Goal: Entertainment & Leisure: Consume media (video, audio)

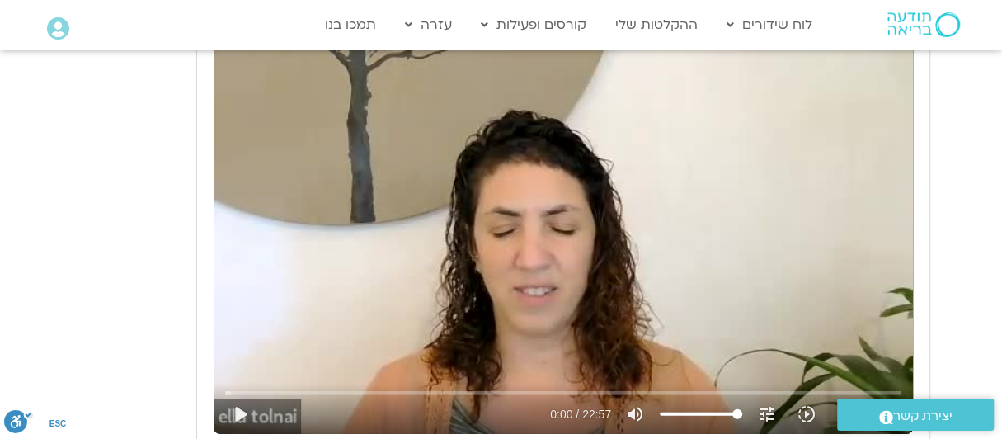
scroll to position [2720, 0]
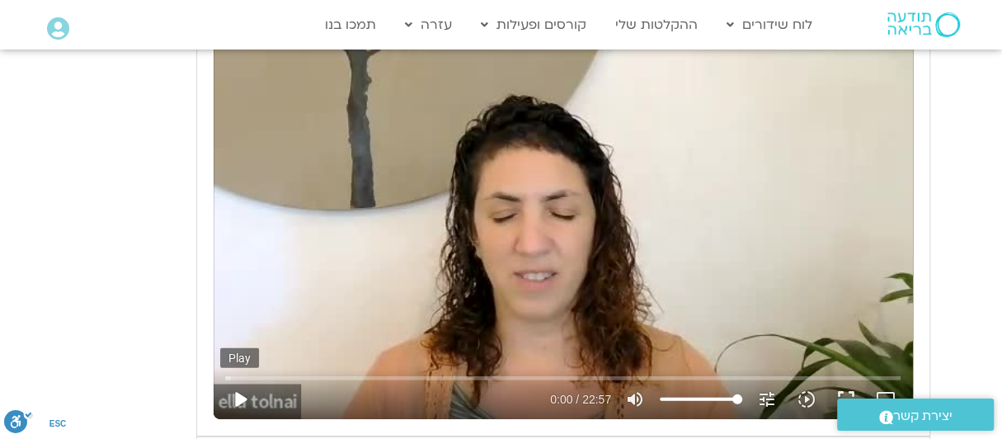
click at [242, 383] on button "play_arrow" at bounding box center [240, 399] width 40 height 40
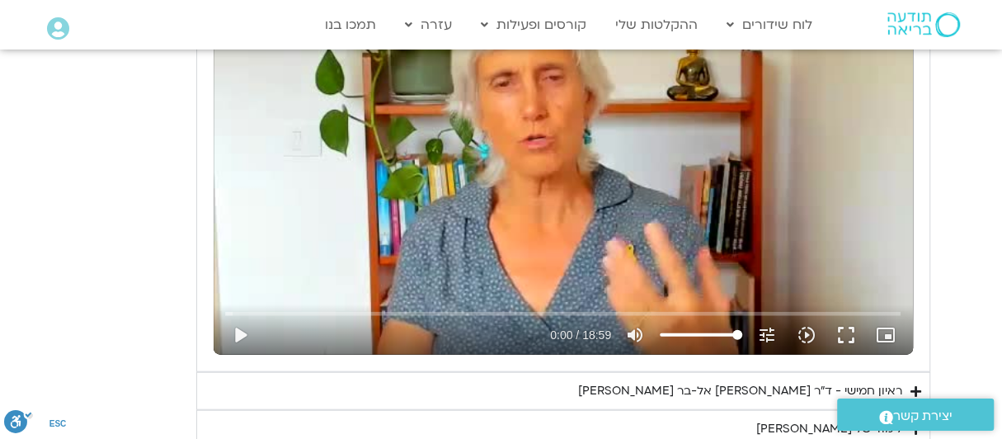
scroll to position [2144, 0]
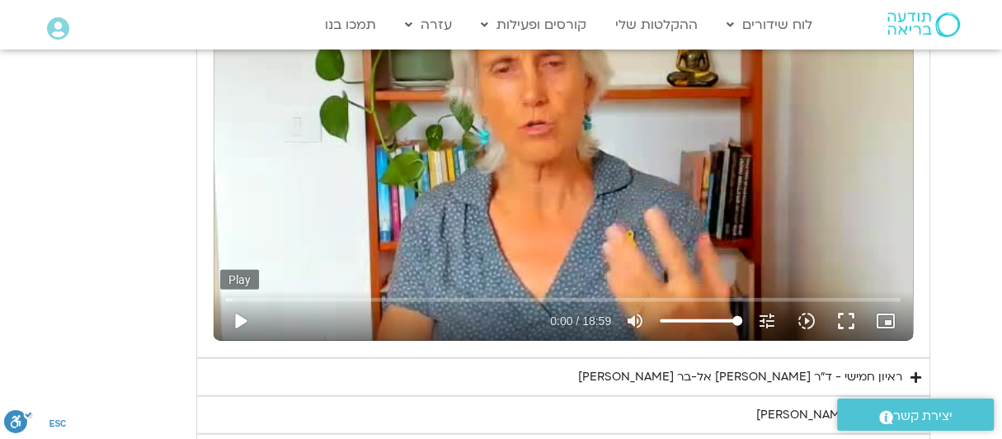
click at [234, 312] on button "play_arrow" at bounding box center [240, 321] width 40 height 40
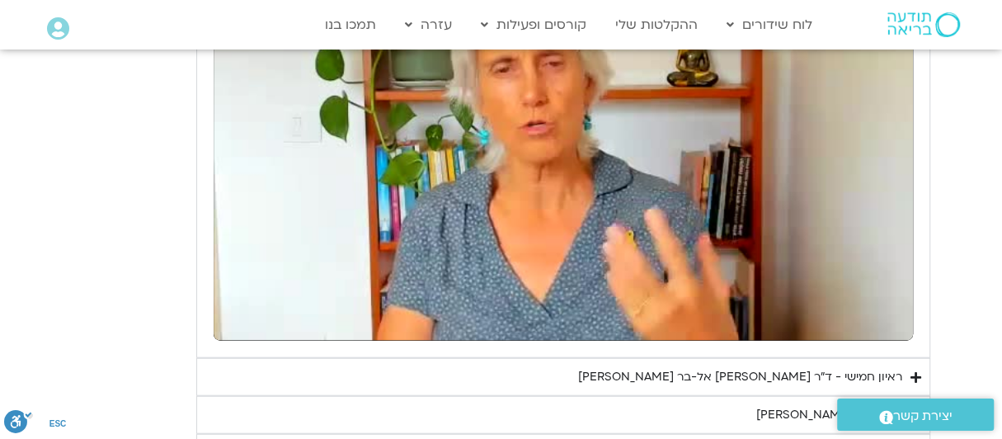
type input "1377.76"
type input "2.076576"
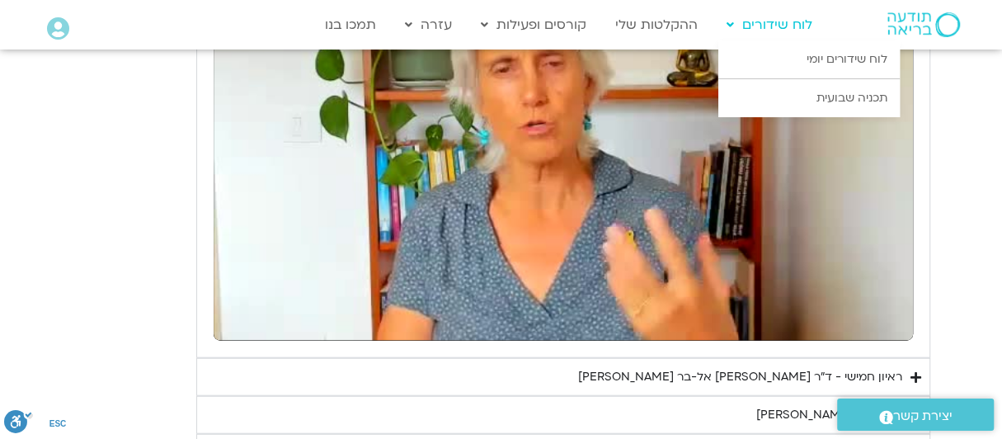
type input "1377.76"
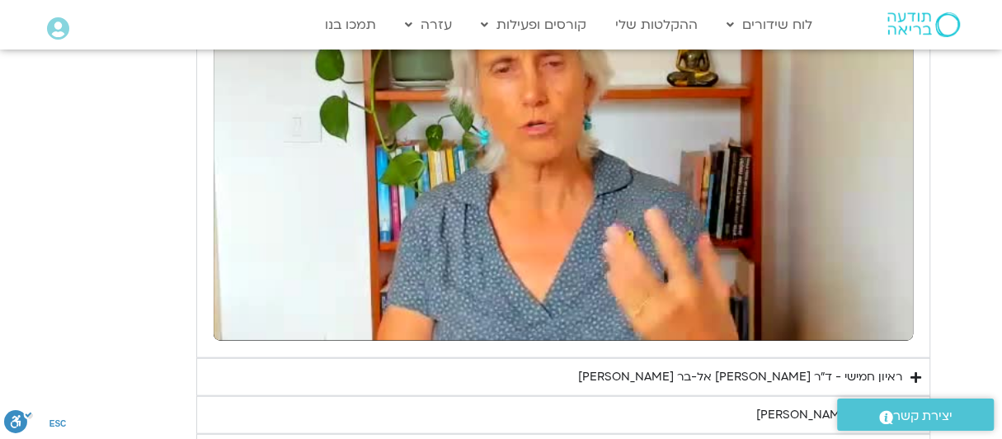
type input "28.377574"
type input "1377.76"
type input "34.067195"
type input "1377.76"
type input "34.199889"
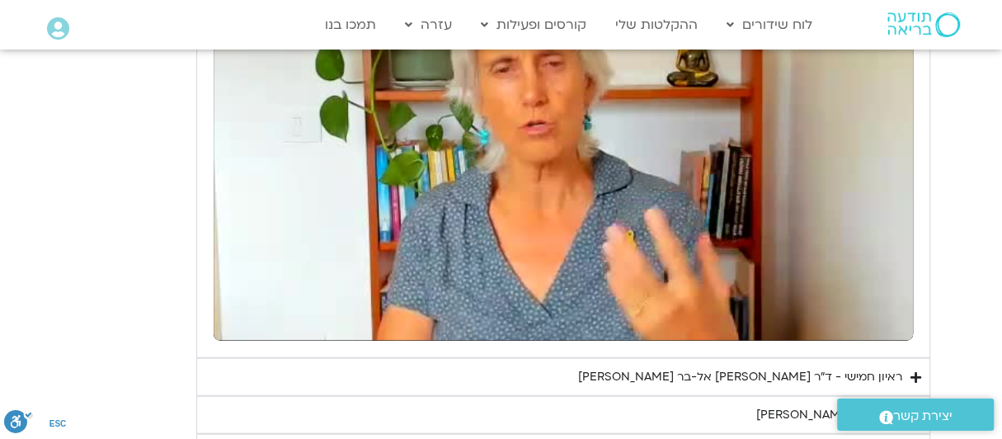
type input "1377.76"
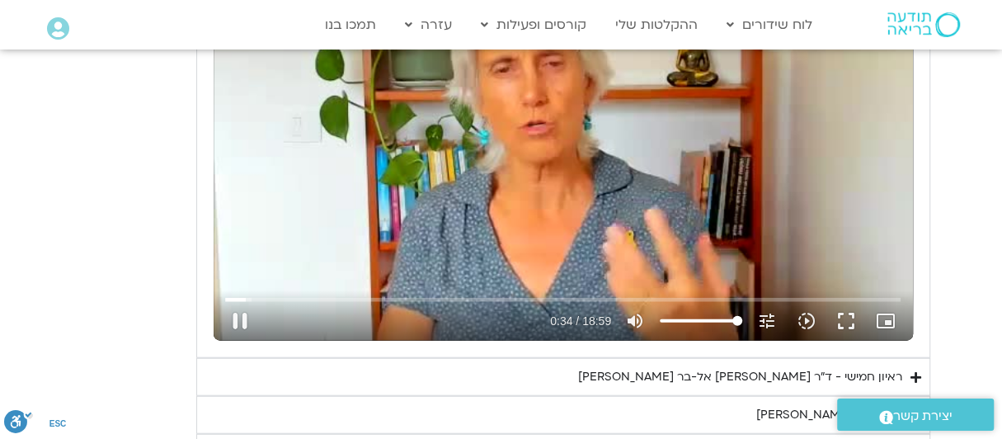
type input "34.358634"
type input "1377.76"
type input "34.396038"
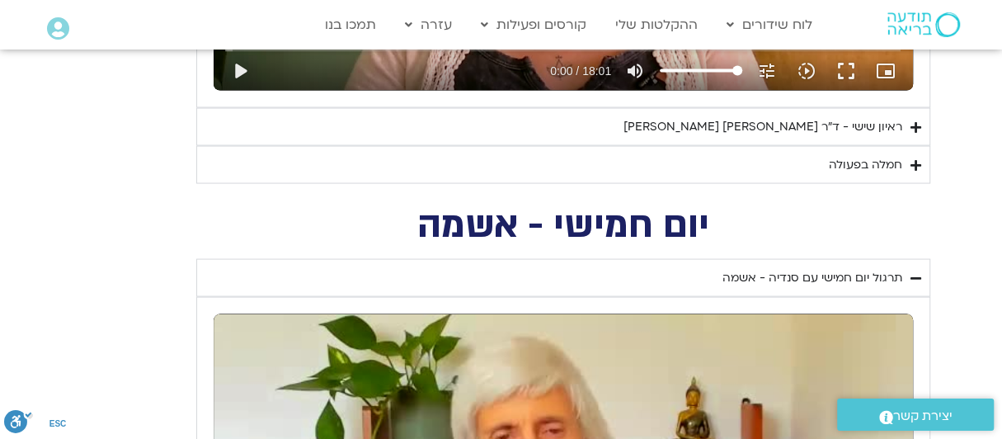
scroll to position [1935, 0]
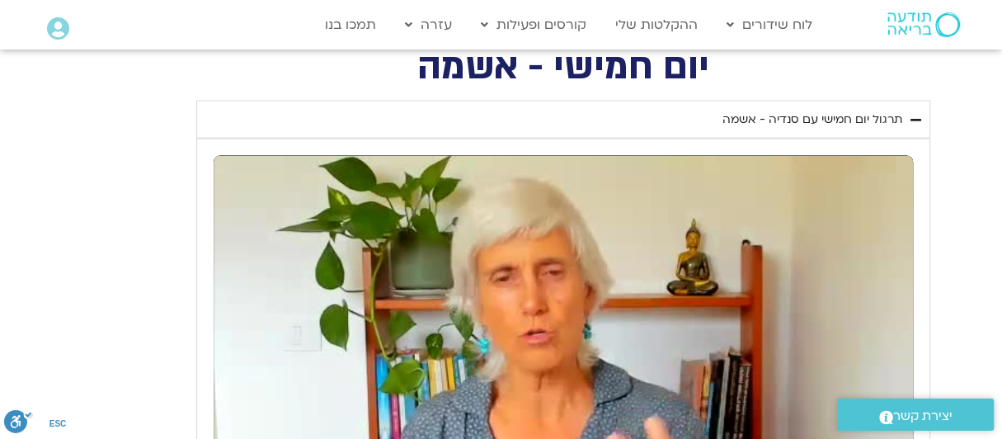
type input "1377.76"
type input "1139.36"
type input "1377.76"
type input "1139.36"
type input "1377.76"
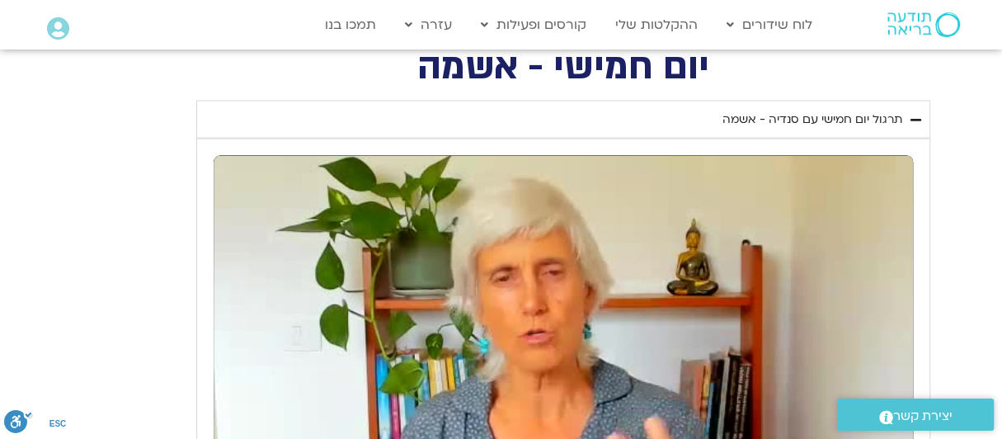
type input "1139.36"
type input "1377.76"
type input "1139.36"
type input "1377.76"
type input "1139.36"
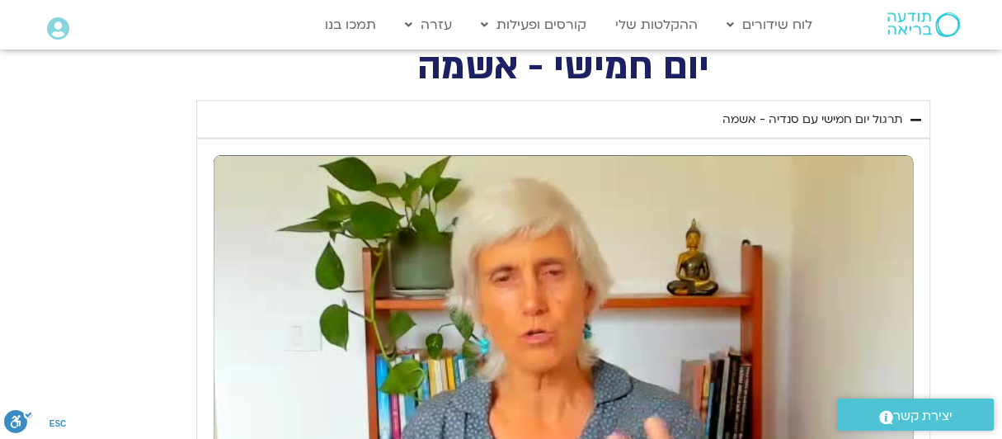
type input "1377.76"
type input "1139.36"
type input "1377.76"
type input "1139.36"
type input "1377.76"
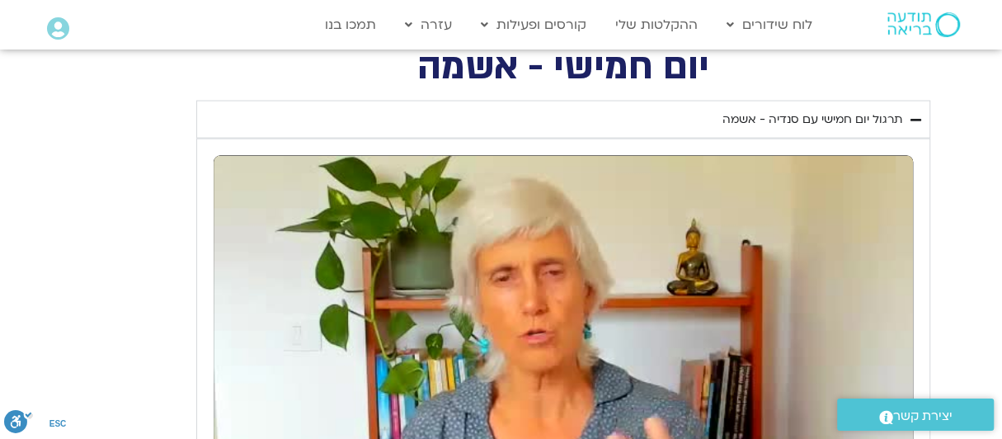
type input "1139.36"
type input "1377.76"
type input "1139.36"
type input "1377.76"
type input "1139.36"
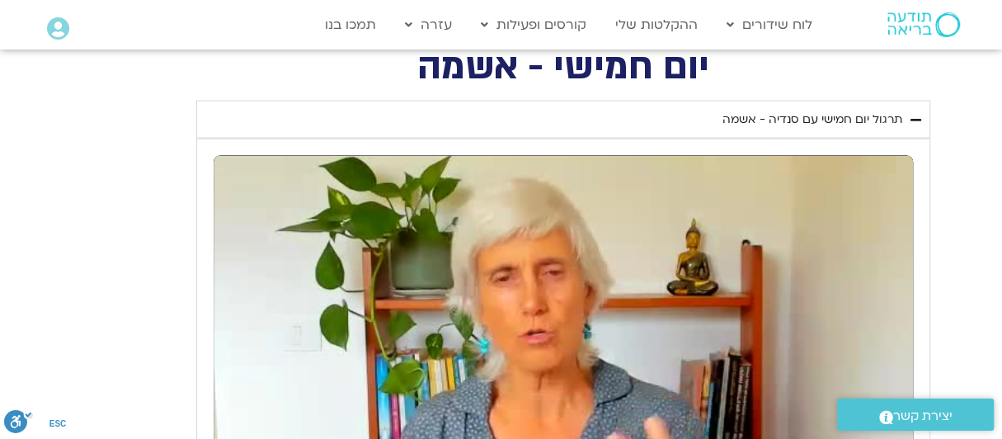
type input "1377.76"
type input "1139.36"
type input "1377.76"
type input "1139.36"
type input "1377.76"
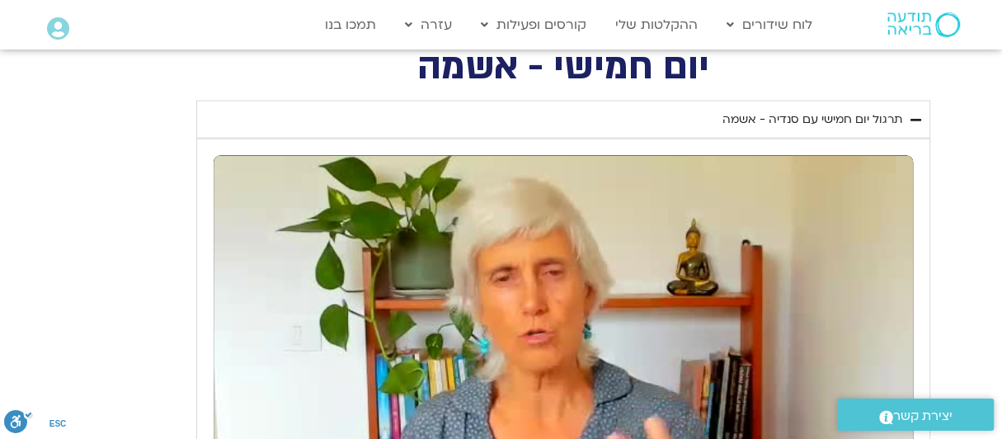
type input "1139.36"
type input "1377.76"
type input "1139.36"
type input "1377.76"
type input "1139.36"
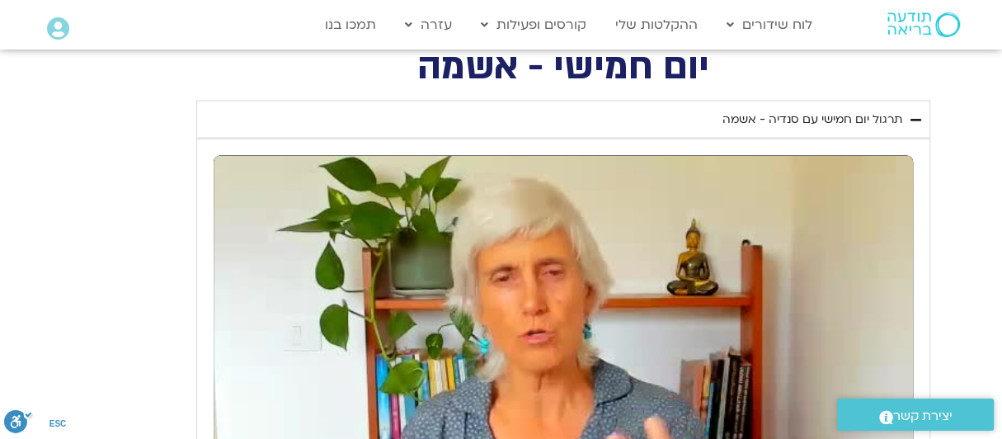
type input "1377.76"
type input "1139.36"
type input "1377.76"
type input "1139.36"
type input "1377.76"
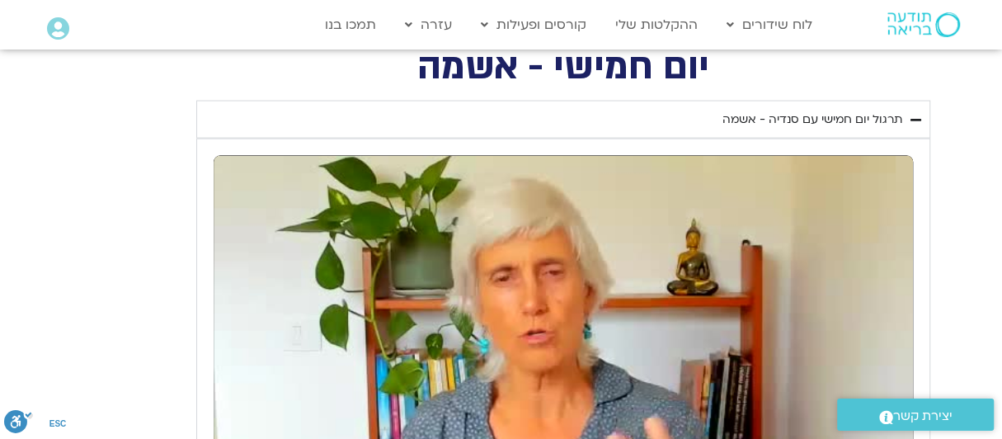
type input "1139.36"
type input "1377.76"
type input "1139.36"
type input "1377.76"
type input "1139.36"
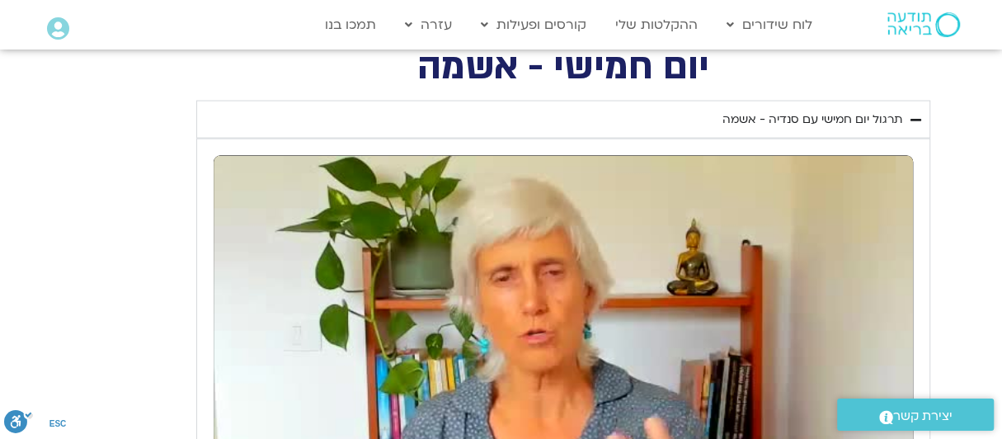
type input "1377.76"
type input "1139.36"
type input "1377.76"
type input "1139.36"
type input "1377.76"
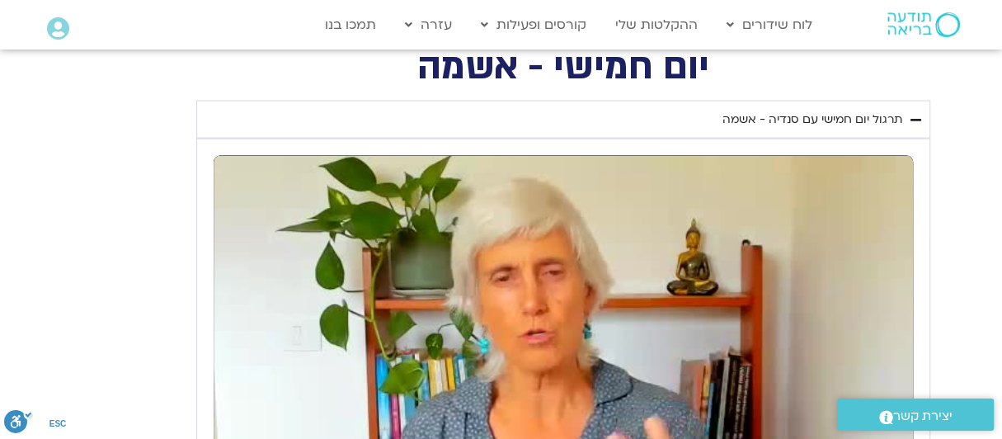
type input "1139.36"
type input "1377.76"
type input "1139.36"
type input "1377.76"
type input "1139.36"
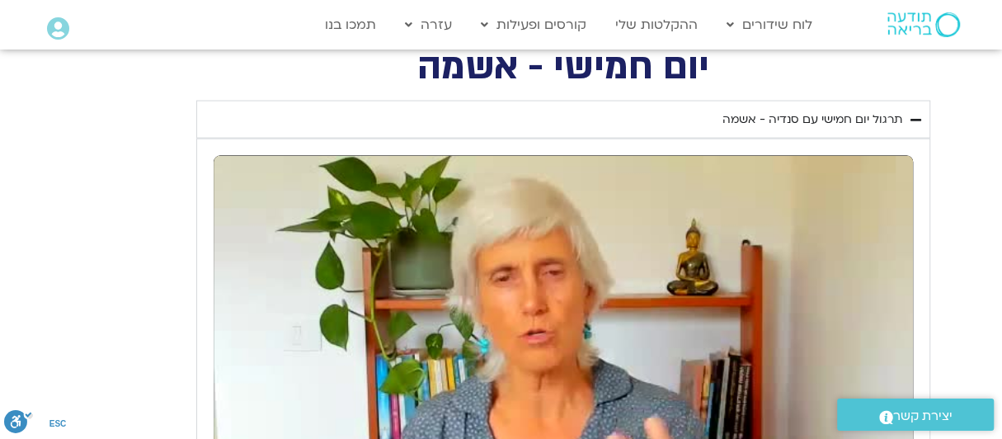
type input "1377.76"
type input "1139.36"
type input "1377.76"
type input "1139.36"
type input "1377.76"
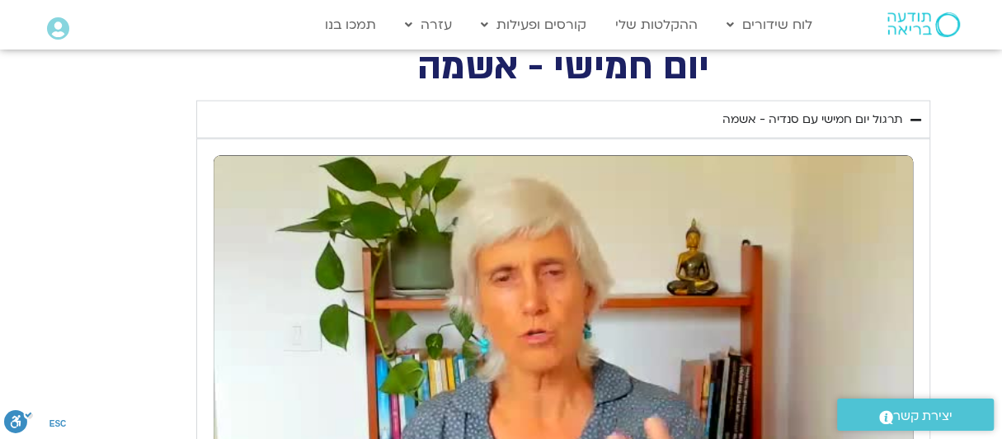
type input "1139.36"
type input "1377.76"
type input "1139.36"
type input "1377.76"
type input "1139.36"
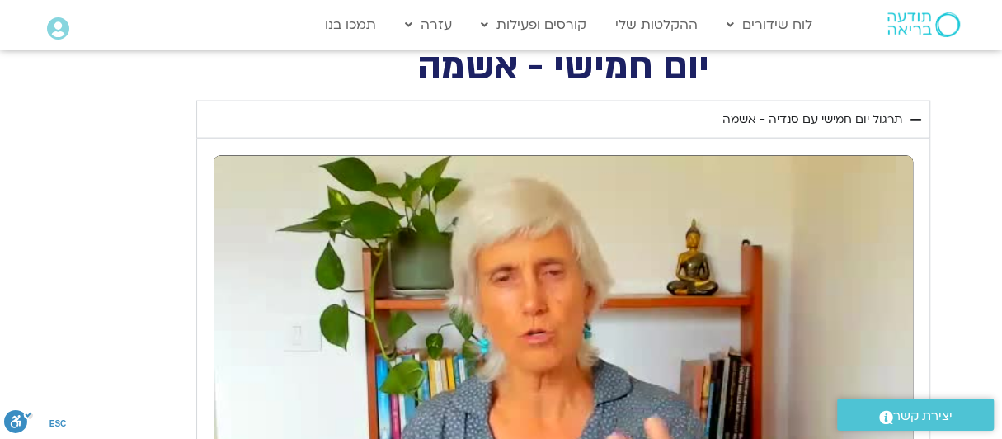
type input "1377.76"
type input "1139.36"
type input "1377.76"
type input "1139.36"
type input "1377.76"
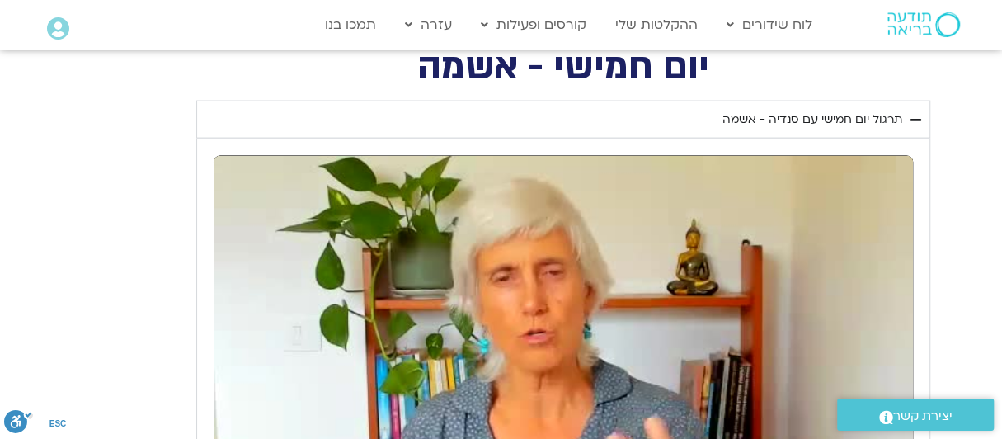
type input "1139.36"
type input "1377.76"
type input "1139.36"
type input "1377.76"
type input "1139.36"
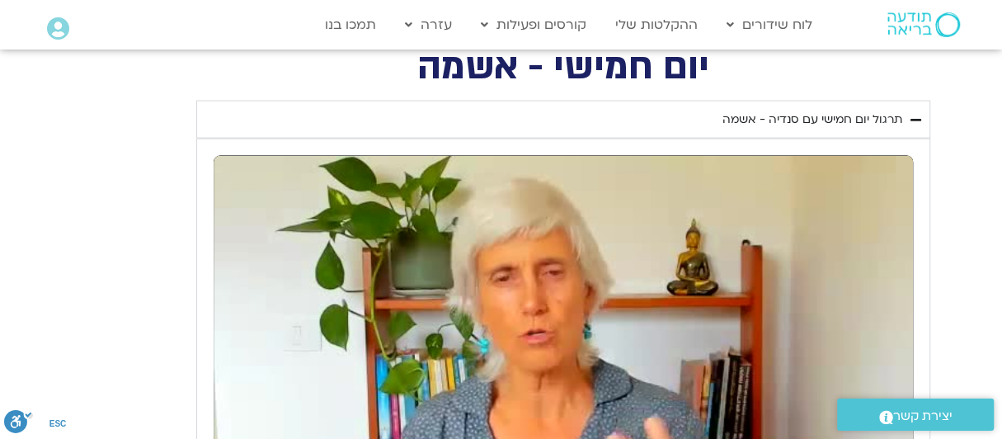
type input "1377.76"
type input "1139.36"
type input "1377.76"
type input "1139.36"
type input "1377.76"
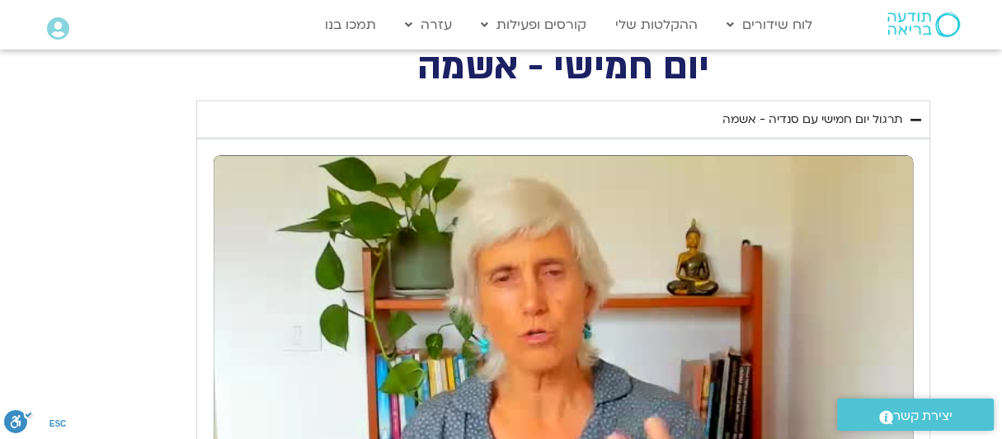
type input "1139.36"
type input "1377.76"
type input "1139.36"
type input "1377.76"
type input "1139.36"
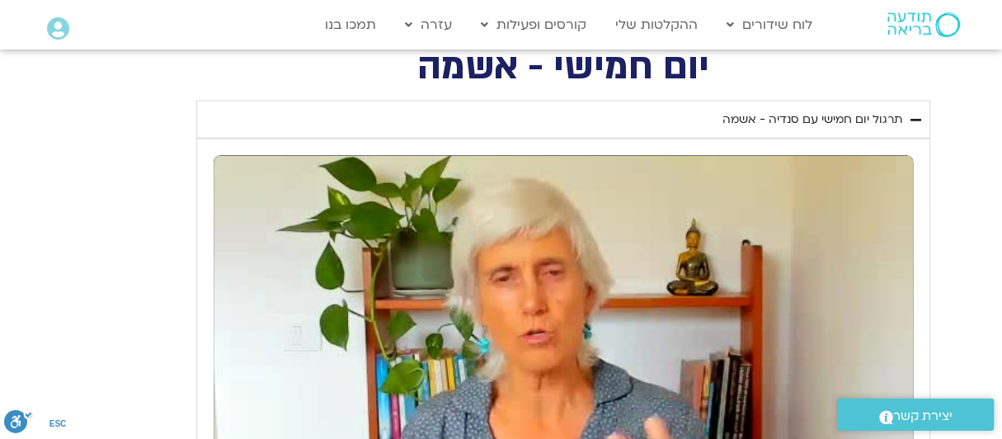
type input "1377.76"
type input "1139.36"
type input "1377.76"
type input "1139.36"
type input "1377.76"
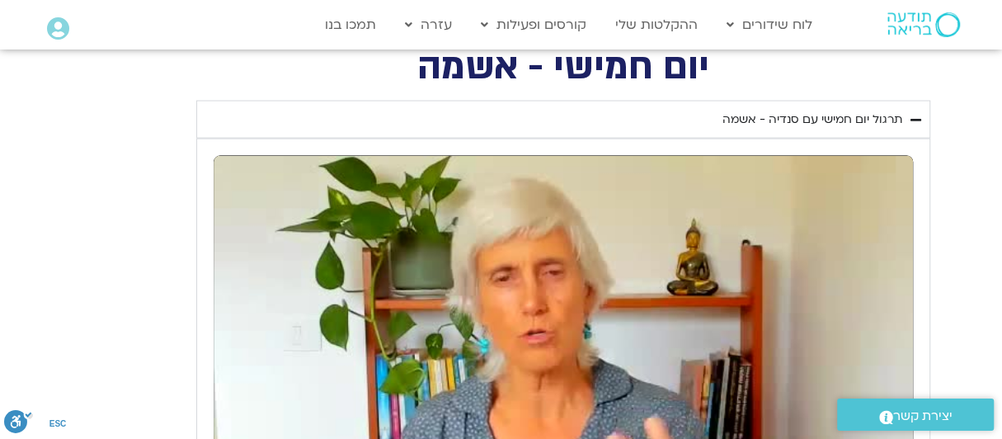
type input "1139.36"
type input "1377.76"
type input "1139.36"
type input "1377.76"
type input "1139.36"
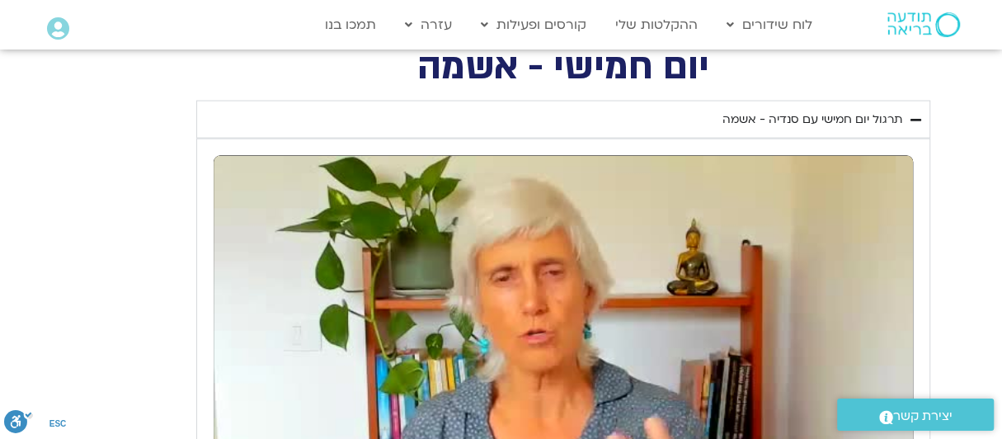
type input "1377.76"
type input "1139.36"
type input "1377.76"
type input "1139.36"
type input "1377.76"
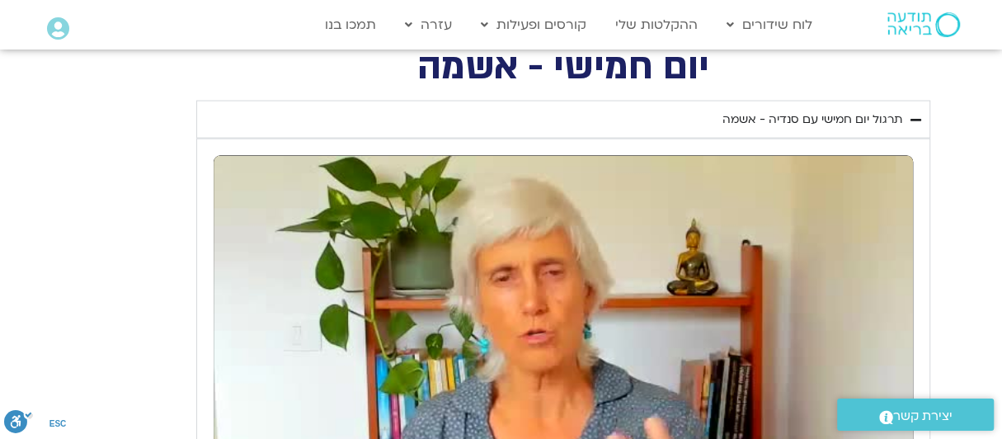
type input "1139.36"
type input "1377.76"
type input "1139.36"
type input "1377.76"
type input "1139.36"
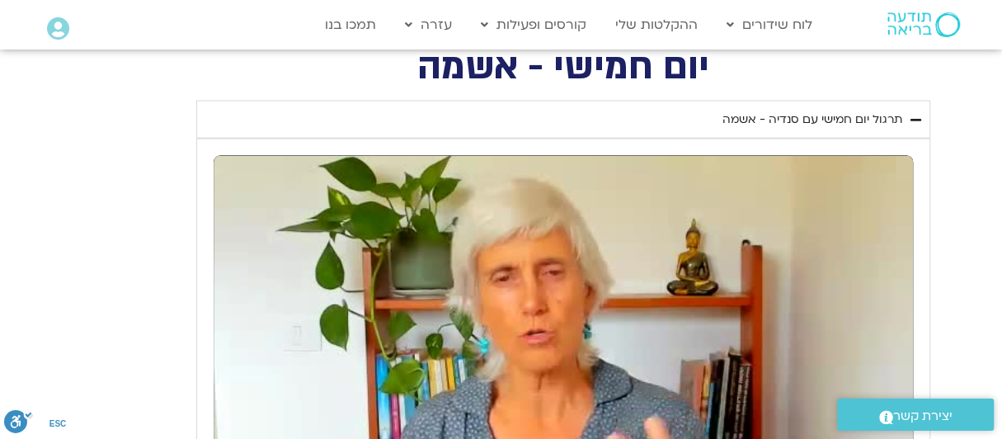
type input "1377.76"
type input "1139.36"
type input "1377.76"
type input "1139.36"
type input "1377.76"
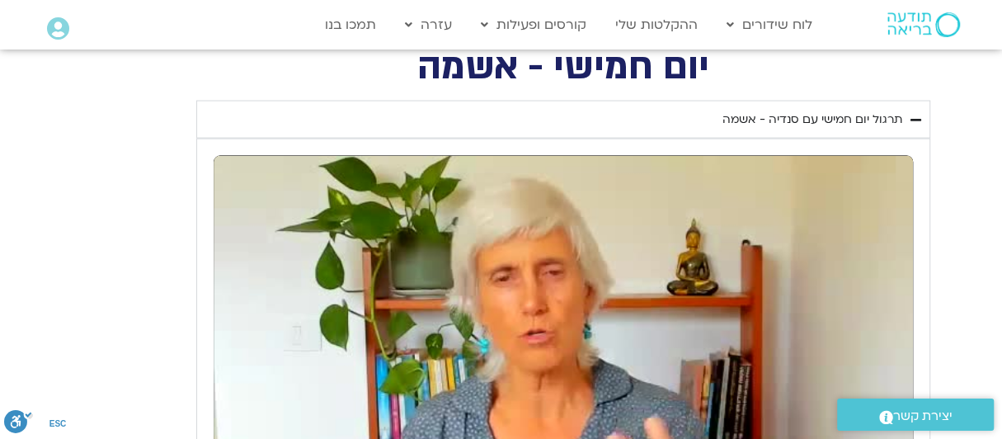
type input "1139.36"
type input "1377.76"
type input "1139.36"
type input "1377.76"
type input "1139.36"
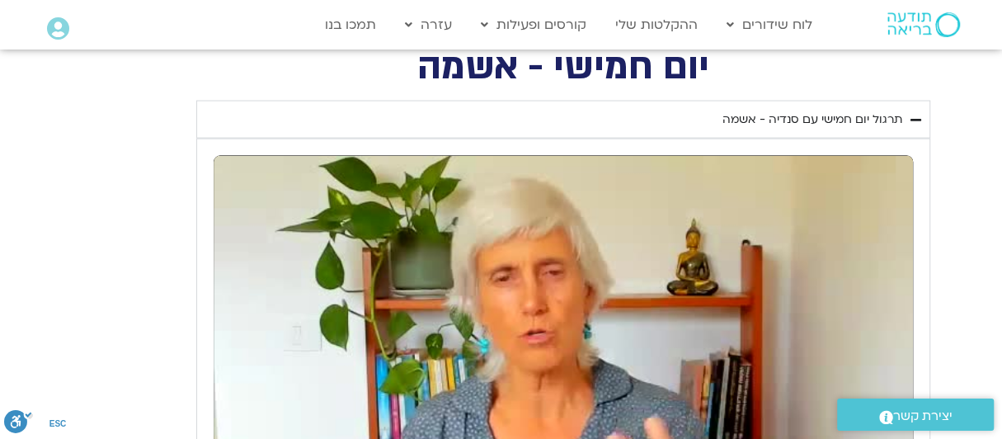
type input "1377.76"
type input "1139.36"
type input "1377.76"
type input "1139.36"
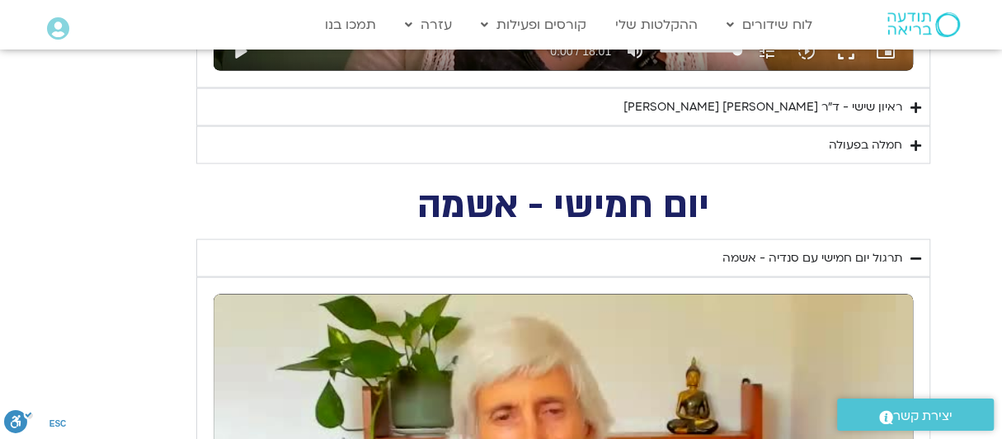
type input "1377.76"
type input "1139.36"
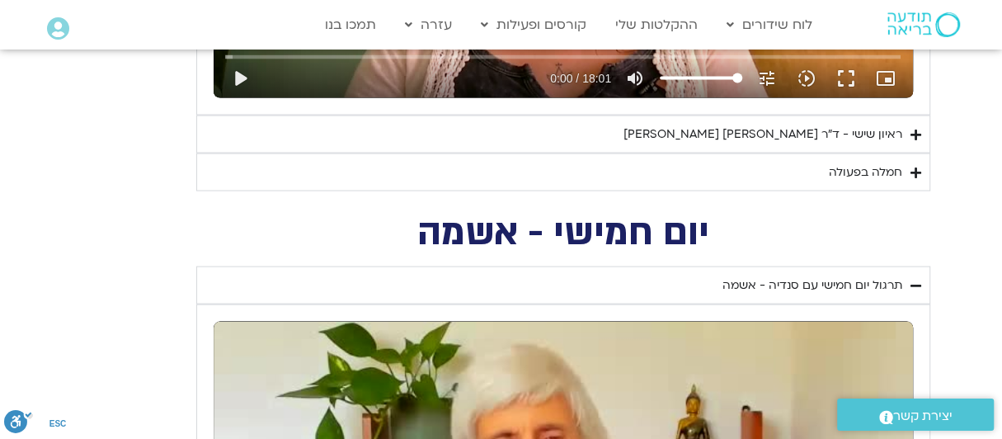
type input "1377.76"
type input "1139.36"
type input "1377.76"
type input "1139.36"
type input "1377.76"
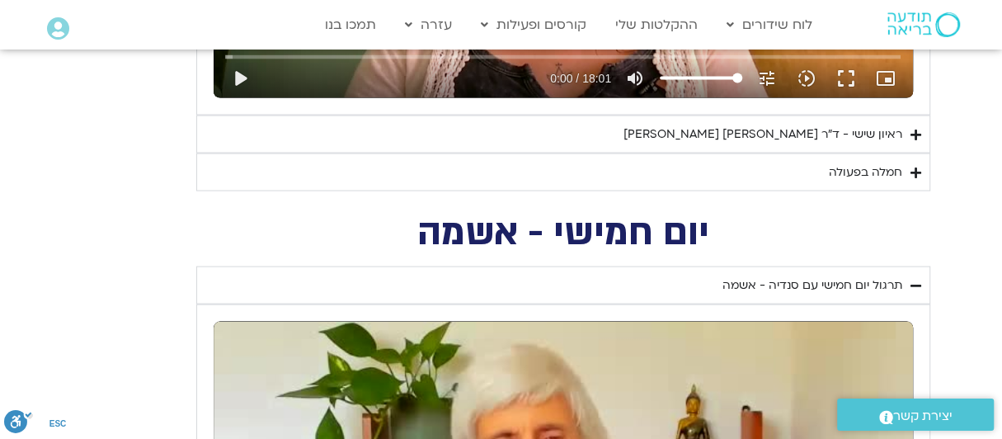
type input "1139.36"
type input "1377.76"
type input "1139.36"
type input "1377.76"
type input "1139.36"
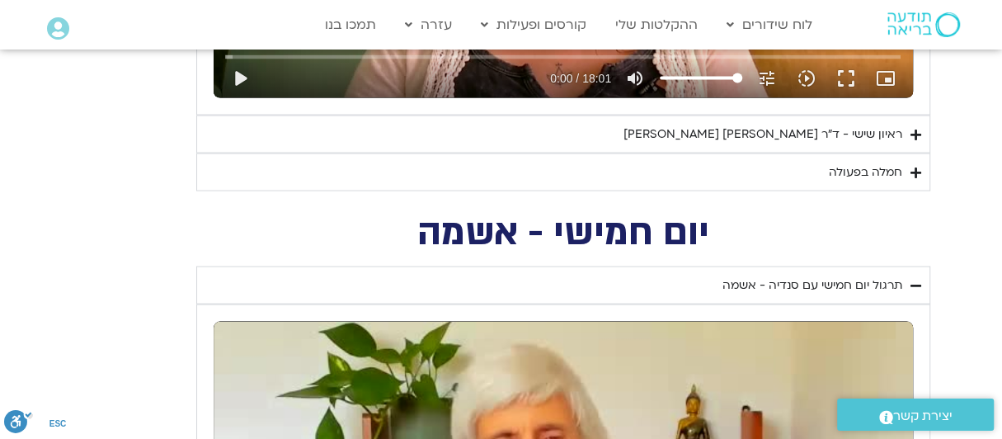
type input "1377.76"
type input "1139.36"
type input "1377.76"
type input "1139.36"
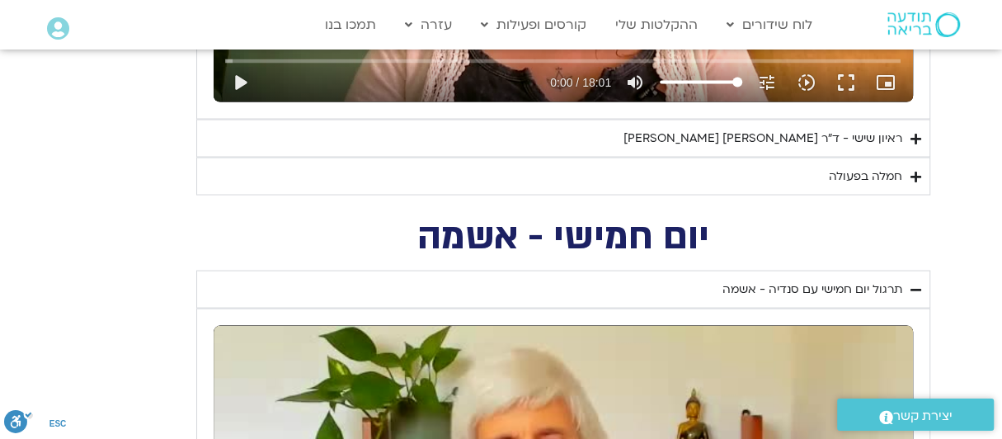
type input "1377.76"
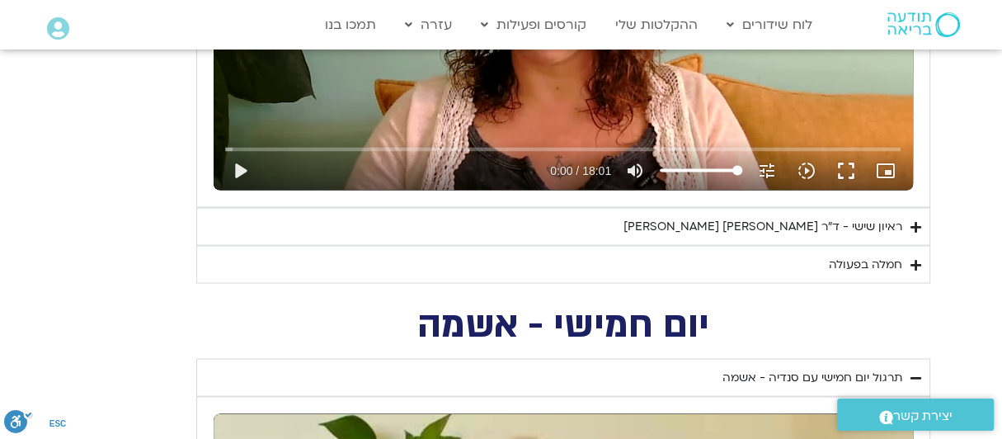
type input "1139.36"
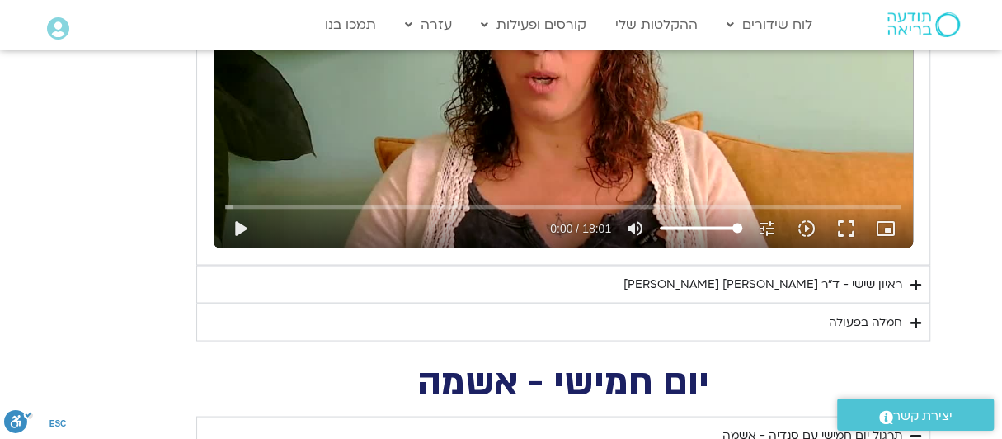
type input "1377.76"
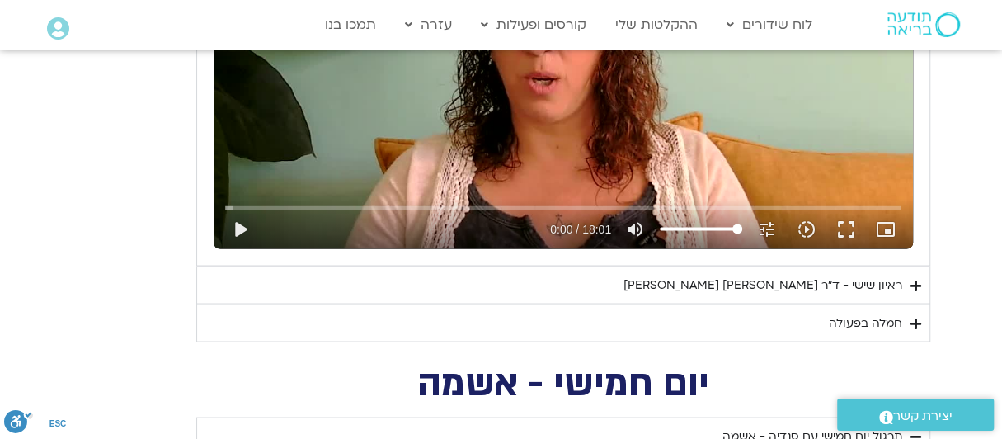
type input "1139.36"
type input "1377.76"
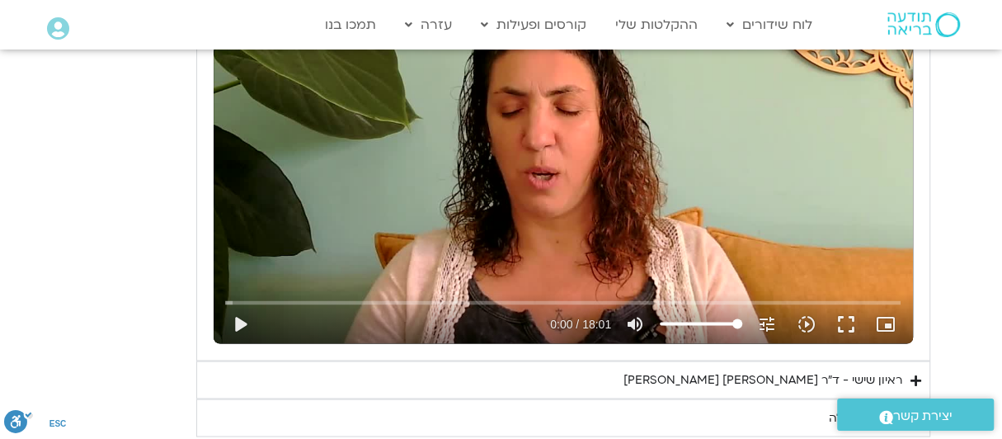
type input "1139.36"
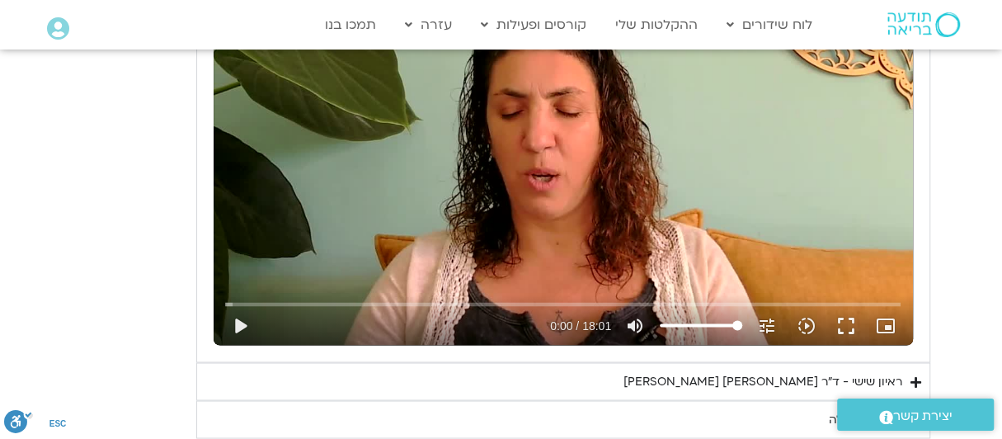
type input "1377.76"
type input "1139.36"
type input "1377.76"
type input "1139.36"
type input "1377.76"
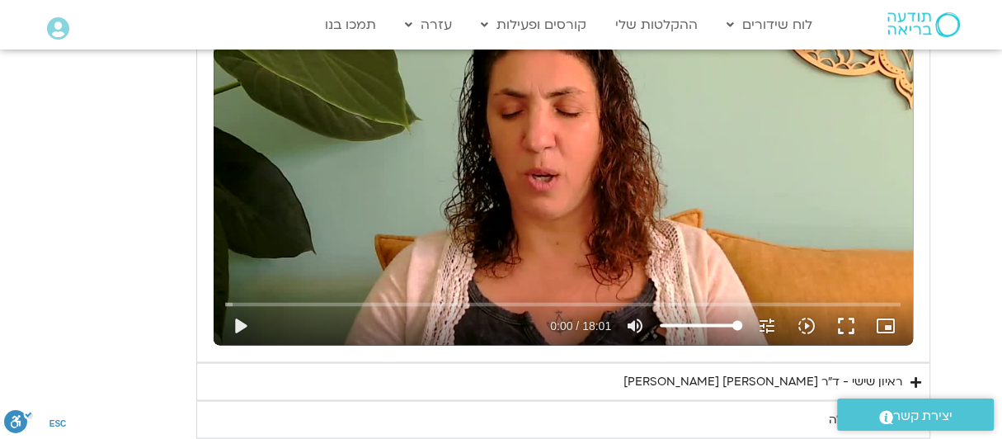
type input "1139.36"
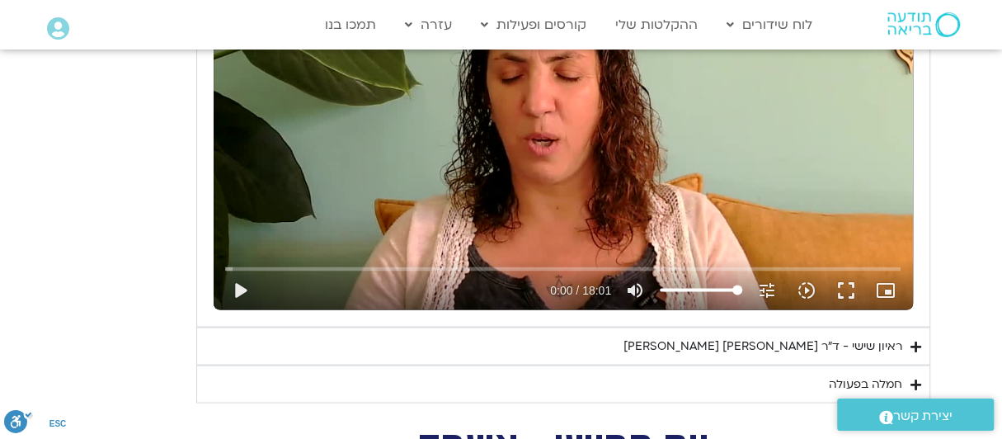
type input "1377.76"
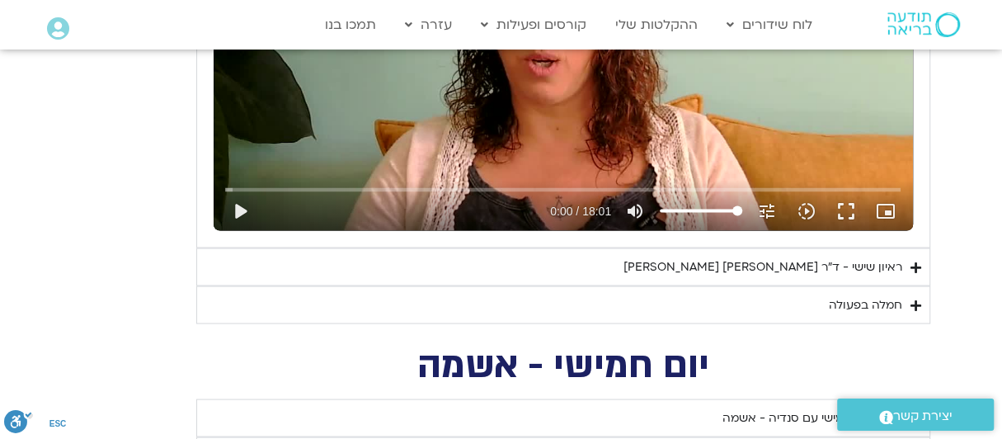
type input "1139.36"
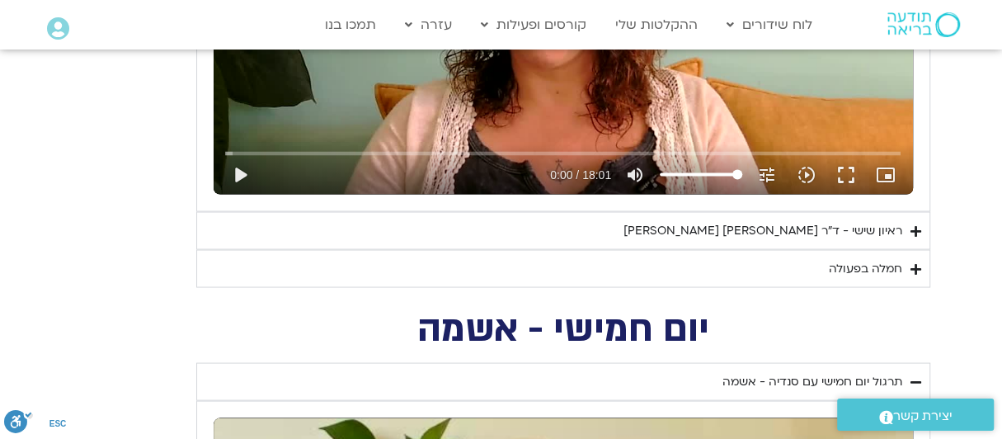
type input "1377.76"
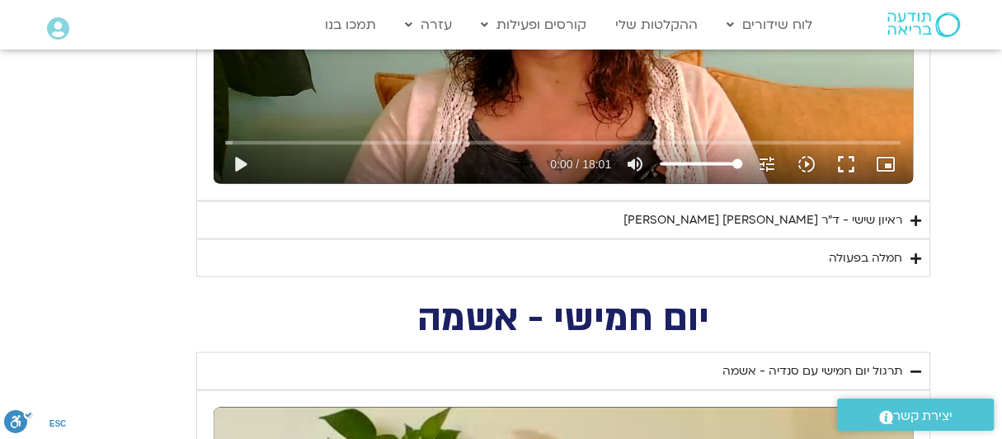
type input "1139.36"
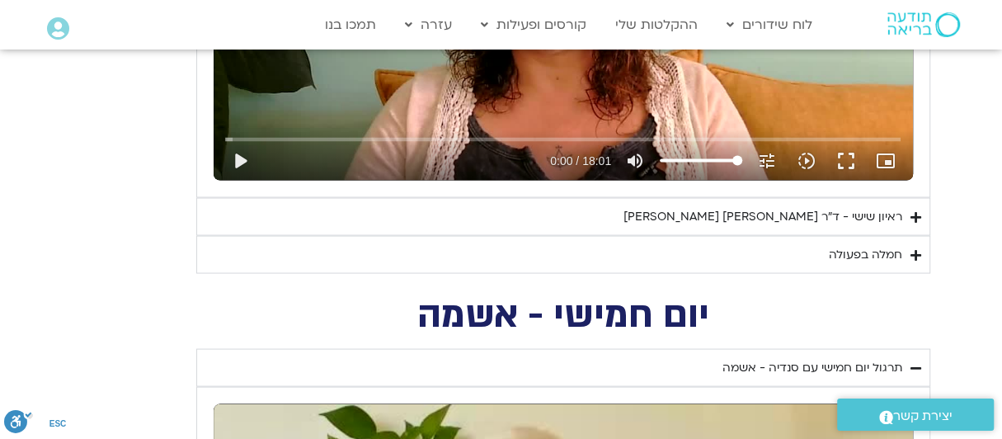
type input "1377.76"
type input "1139.36"
type input "1377.76"
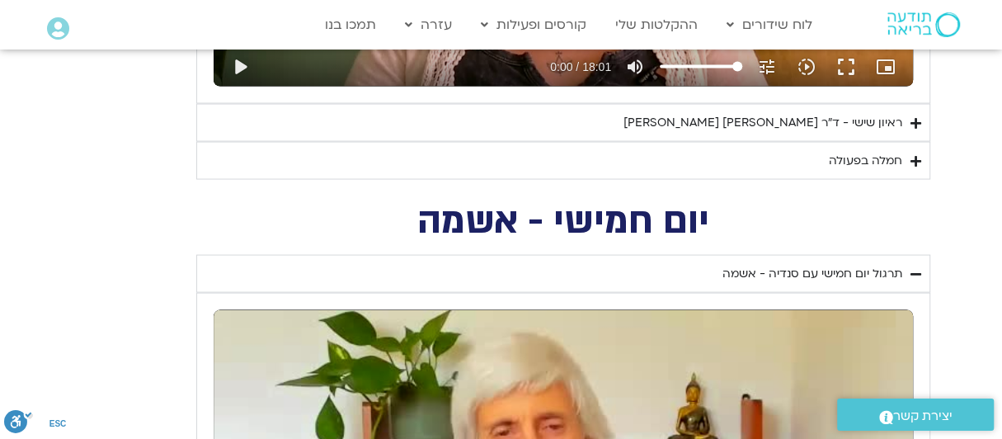
type input "1139.36"
type input "1377.76"
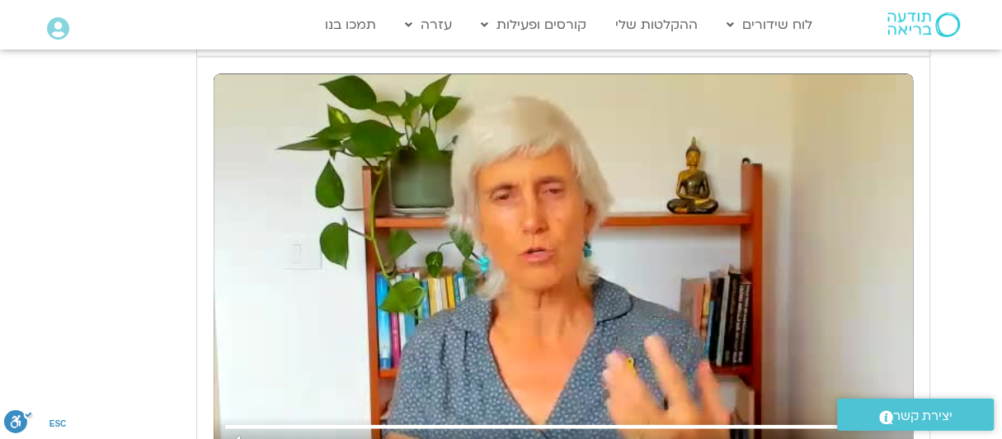
type input "1139.36"
type input "1377.76"
type input "1139.36"
type input "1377.76"
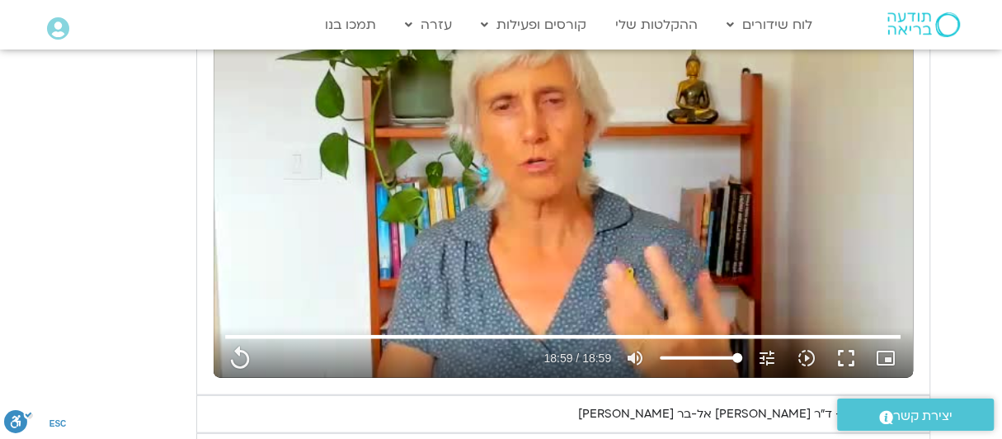
type input "1139.36"
type input "1377.76"
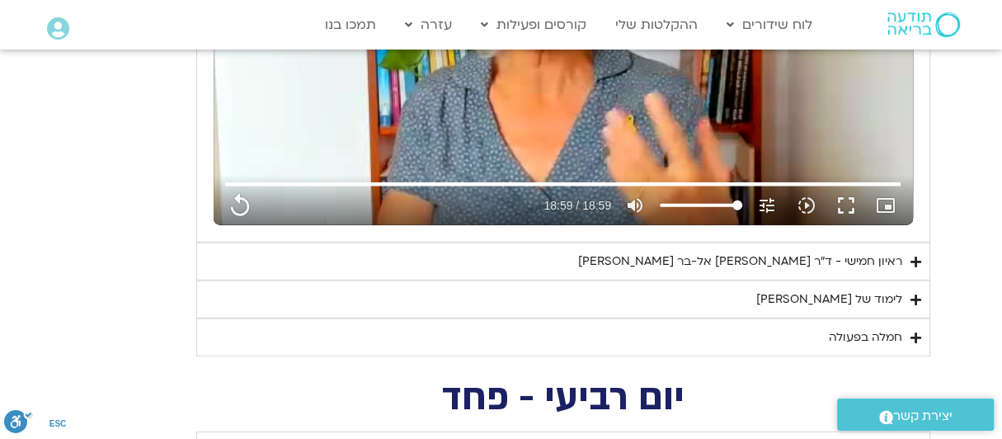
type input "1139.36"
type input "1377.76"
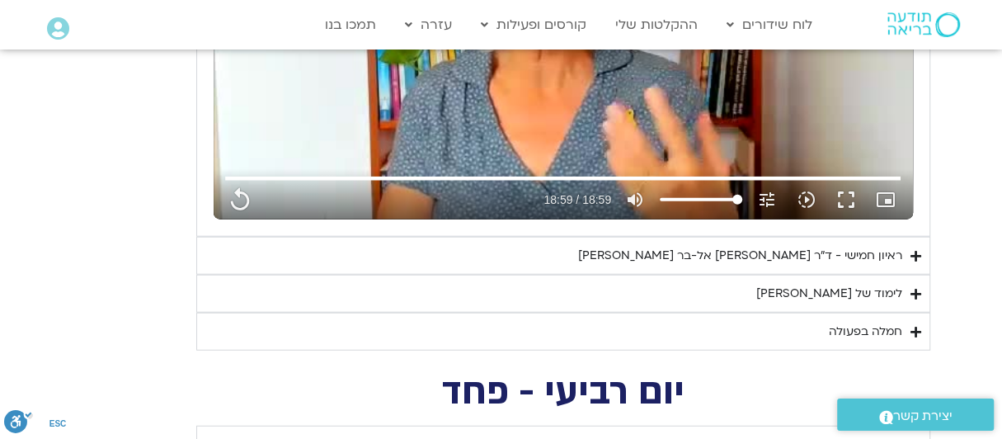
type input "1139.36"
type input "1377.76"
type input "1139.36"
type input "1377.76"
type input "1139.36"
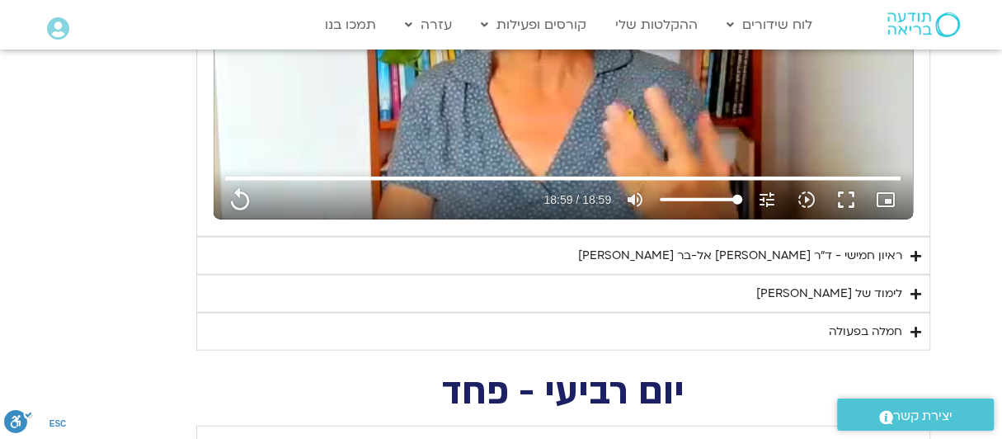
type input "1377.76"
type input "1139.36"
type input "1377.76"
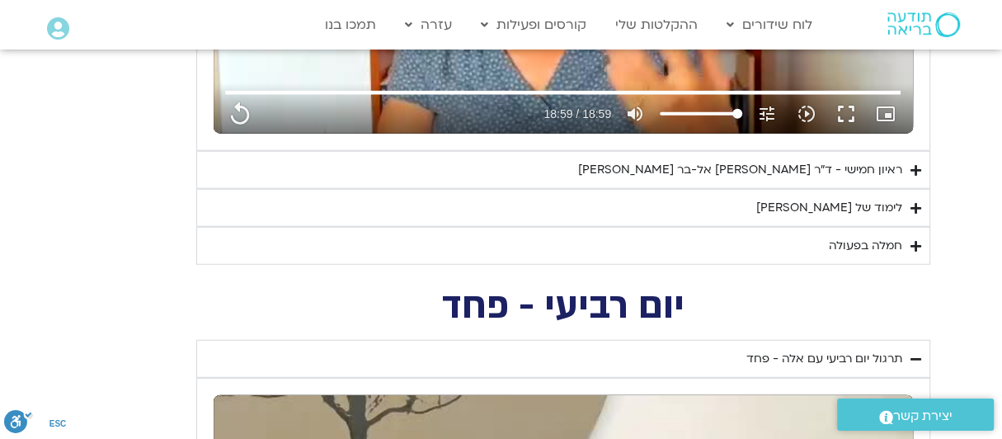
type input "1139.36"
type input "1377.76"
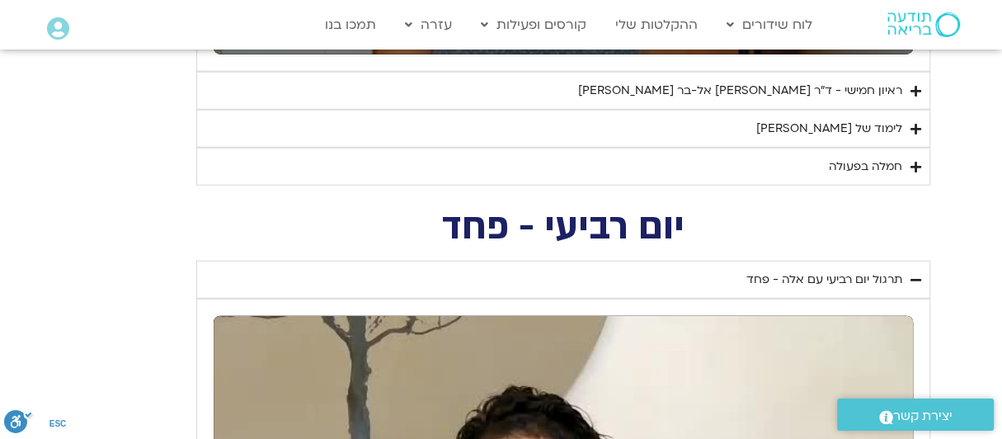
type input "1139.36"
type input "1377.76"
type input "1139.36"
type input "1377.76"
type input "1139.36"
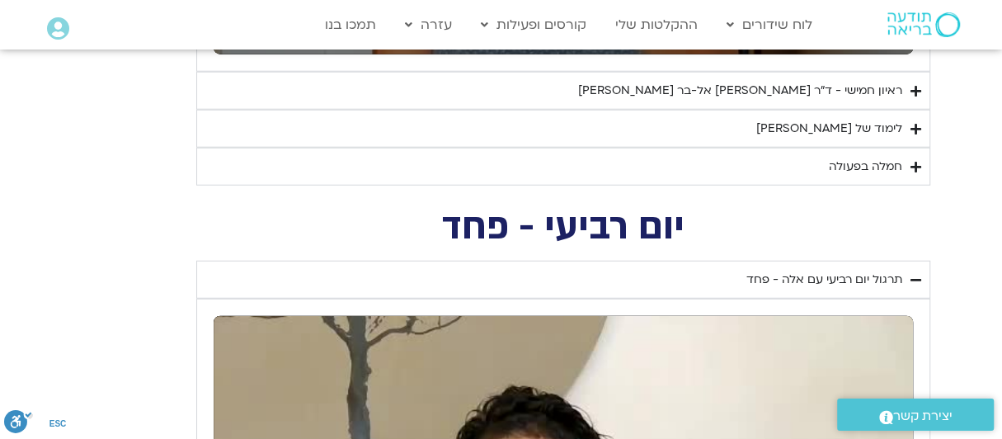
type input "1377.76"
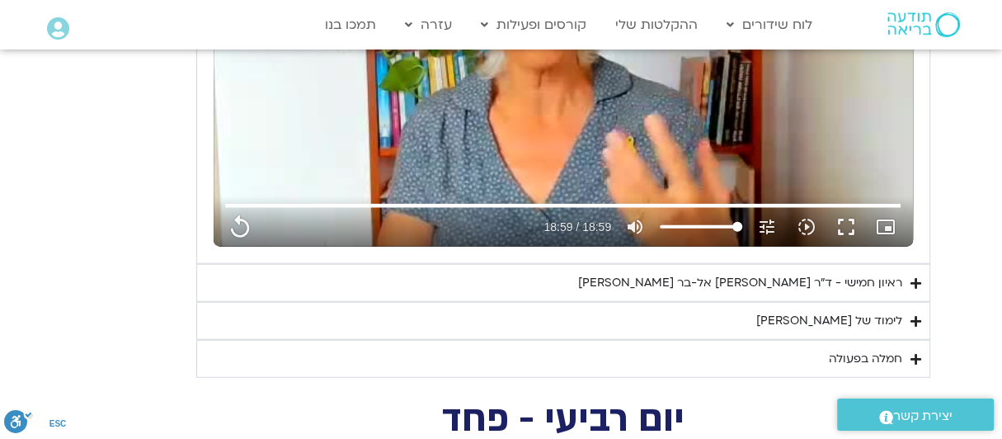
type input "1139.36"
type input "1377.76"
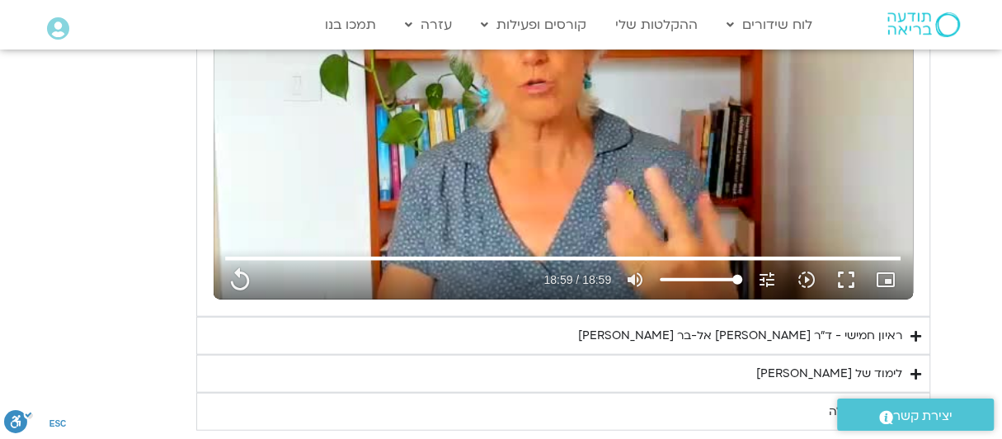
type input "1139.36"
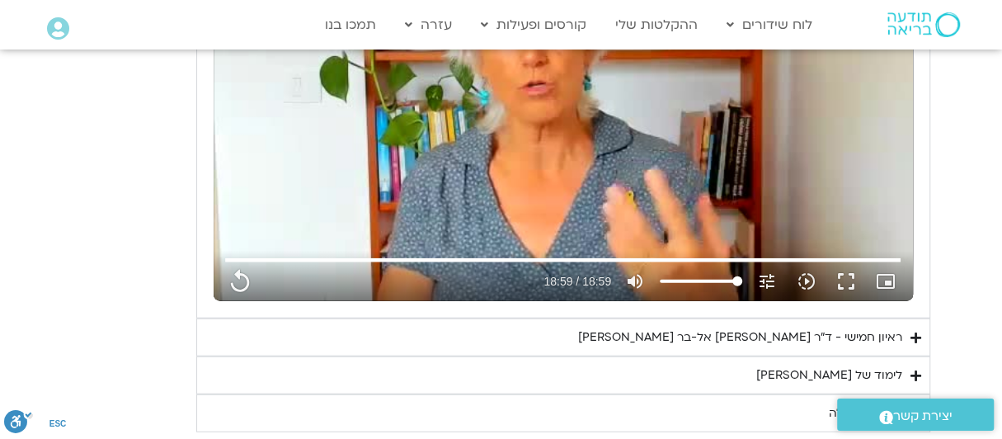
type input "1377.76"
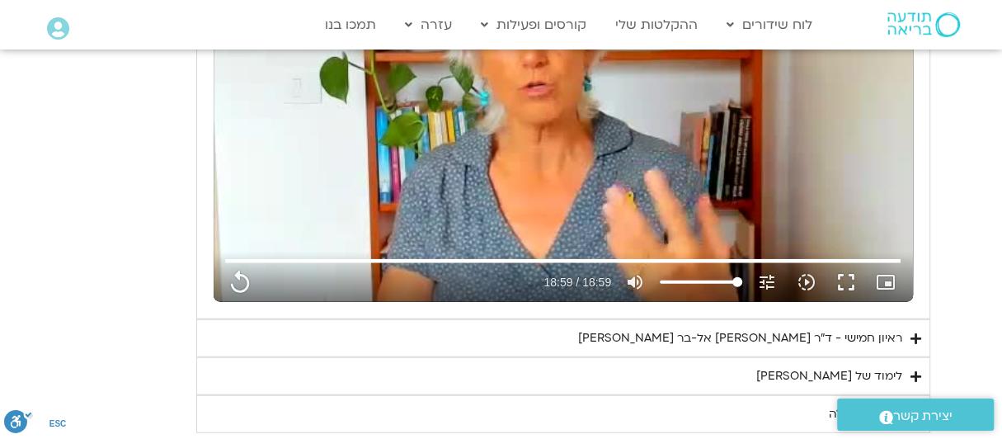
type input "1139.36"
type input "1377.76"
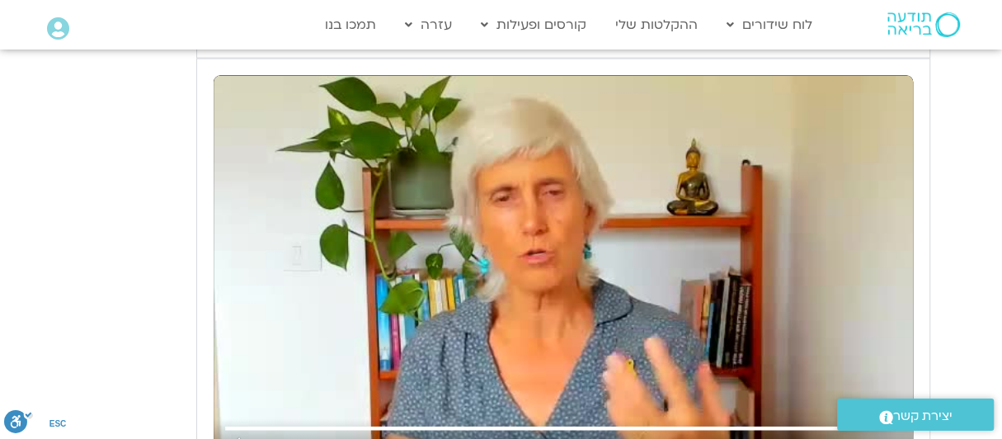
type input "1139.36"
type input "1377.76"
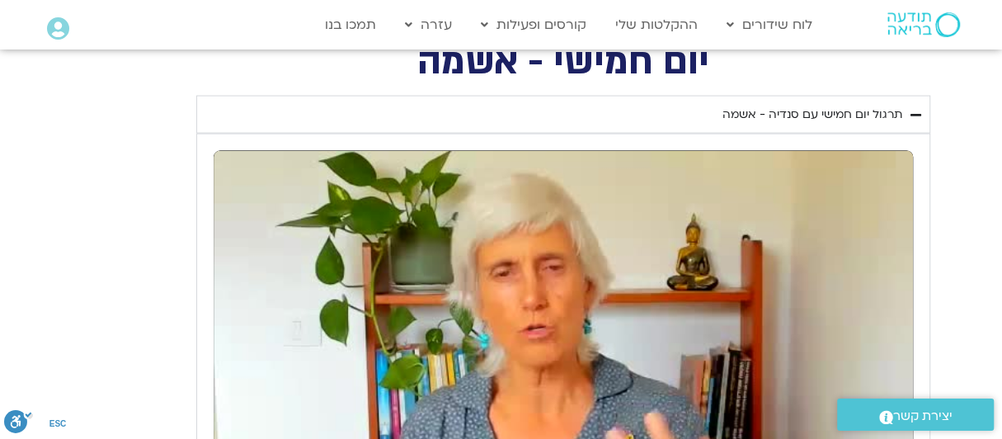
type input "1139.36"
type input "1377.76"
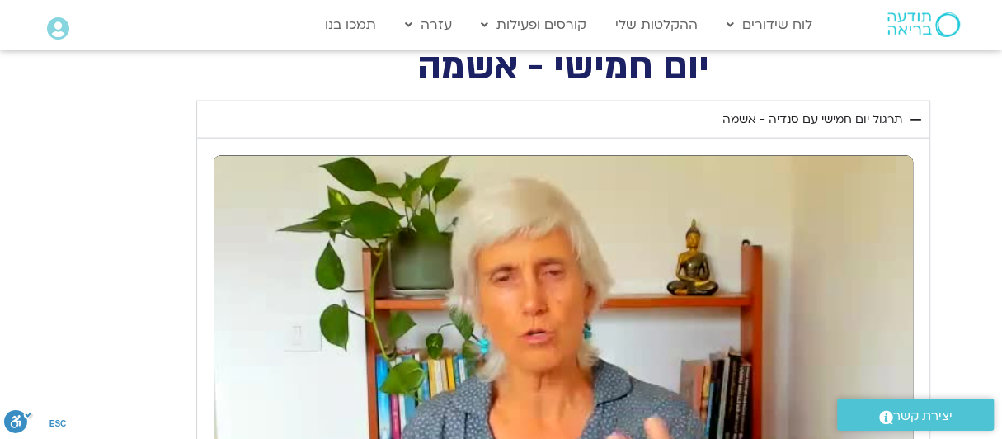
type input "1139.36"
type input "1377.76"
type input "1139.36"
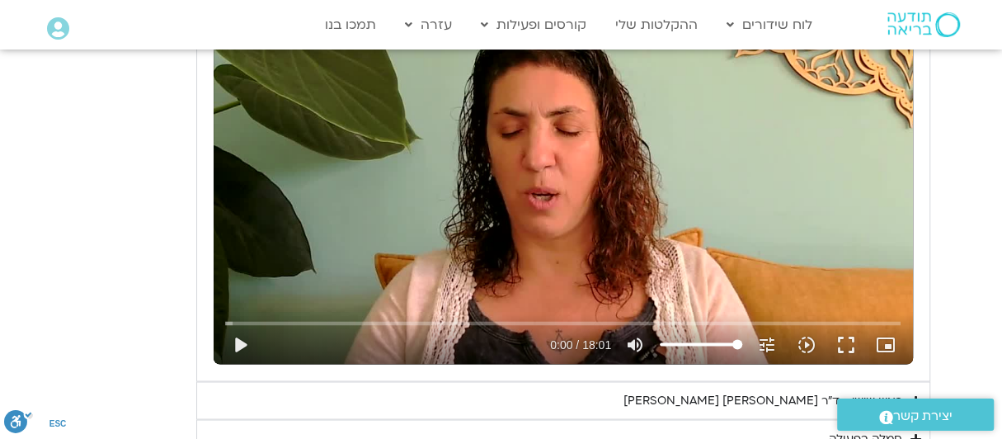
scroll to position [1523, 0]
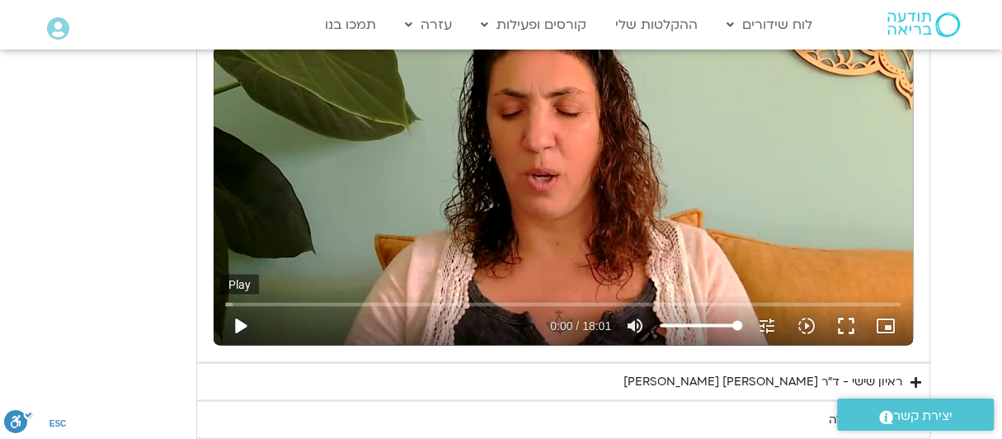
click at [238, 322] on button "play_arrow" at bounding box center [240, 325] width 40 height 40
click at [242, 326] on button "pause" at bounding box center [240, 325] width 40 height 40
click at [236, 319] on button "play_arrow" at bounding box center [240, 325] width 40 height 40
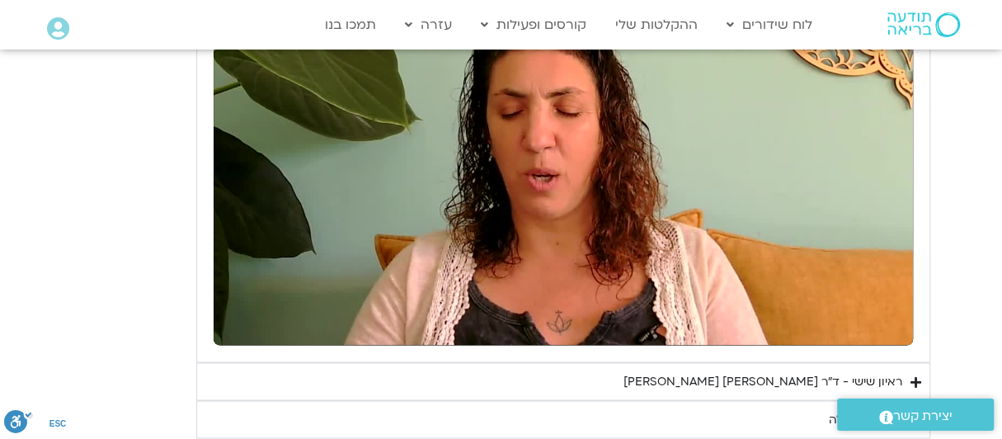
click at [984, 96] on section "יום שישי - הכרת הטוב תרגול יום שישי עם אלה - הכרת הטוב נא להזין כתובת אימייל כד…" at bounding box center [501, 143] width 1002 height 592
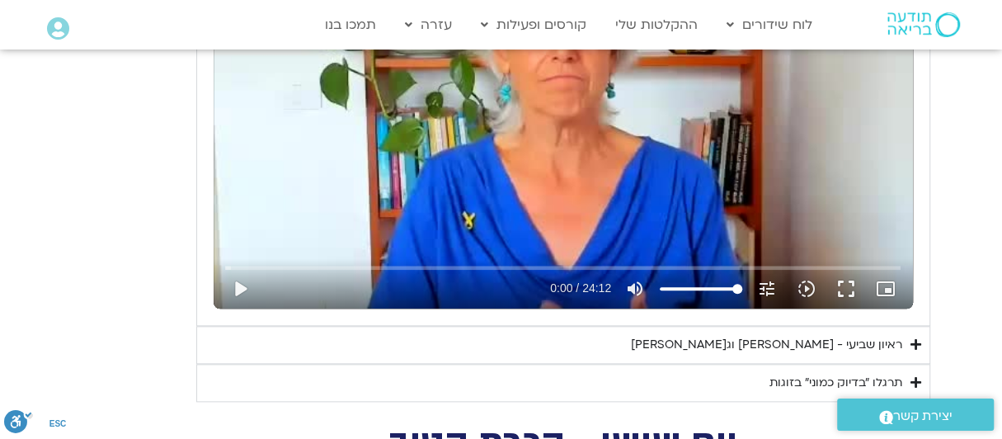
scroll to position [946, 0]
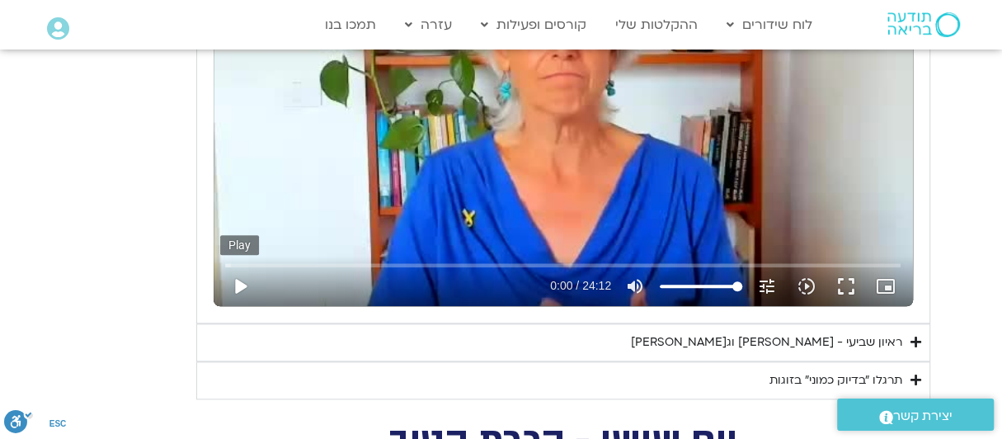
click at [239, 280] on button "play_arrow" at bounding box center [240, 286] width 40 height 40
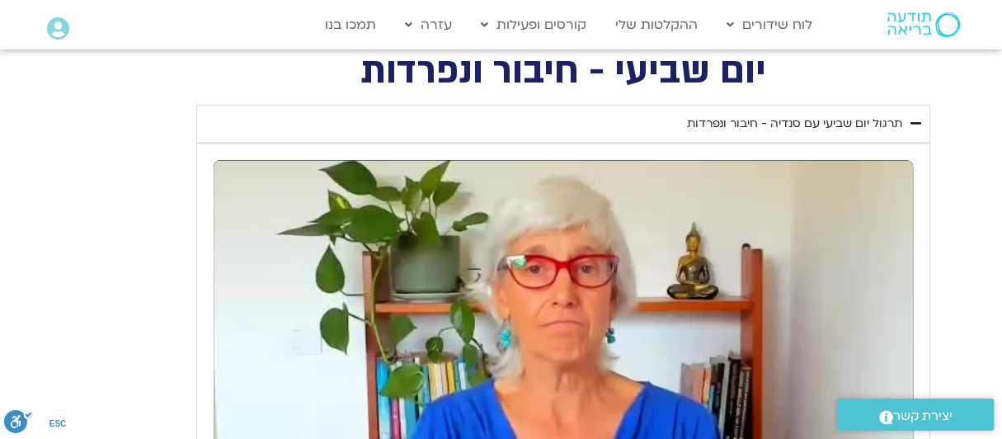
scroll to position [781, 0]
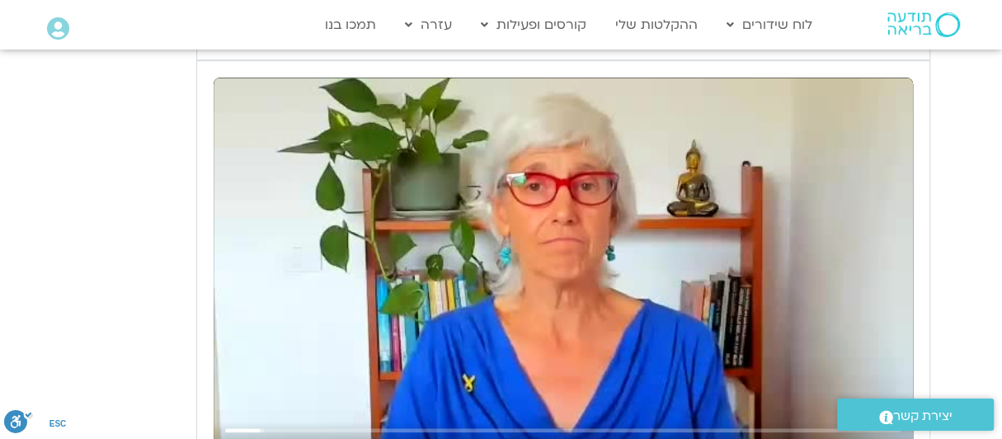
drag, startPoint x: 1012, startPoint y: 78, endPoint x: 740, endPoint y: 250, distance: 321.6
click at [740, 250] on div "Skip Ad pause 1:13 / 24:12 volume_up Mute tune Resolution Auto 240p slow_motion…" at bounding box center [563, 273] width 699 height 393
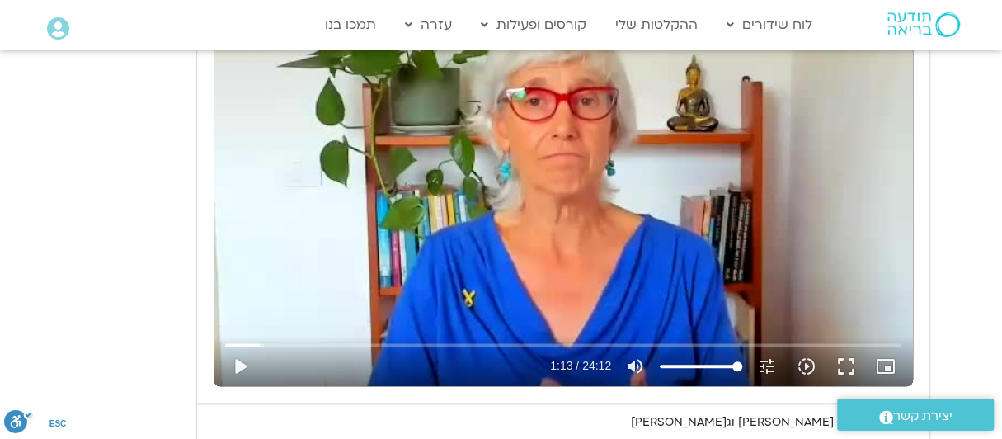
scroll to position [946, 0]
